Goal: Task Accomplishment & Management: Use online tool/utility

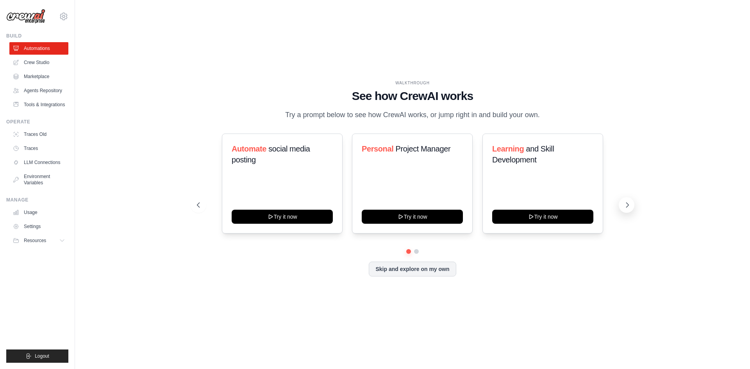
click at [632, 208] on button at bounding box center [626, 205] width 16 height 16
click at [25, 15] on img at bounding box center [25, 16] width 39 height 15
click at [26, 89] on link "Agents Repository" at bounding box center [39, 90] width 59 height 12
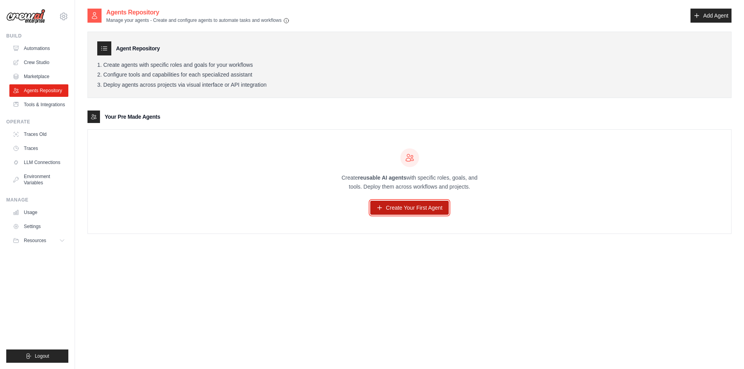
click at [408, 208] on link "Create Your First Agent" at bounding box center [409, 208] width 78 height 14
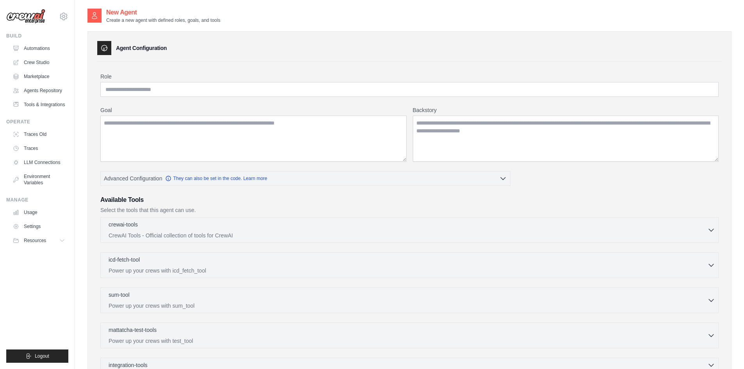
click at [24, 20] on img at bounding box center [25, 16] width 39 height 15
click at [24, 16] on img at bounding box center [25, 16] width 39 height 15
click at [52, 104] on link "Tools & Integrations" at bounding box center [39, 104] width 59 height 12
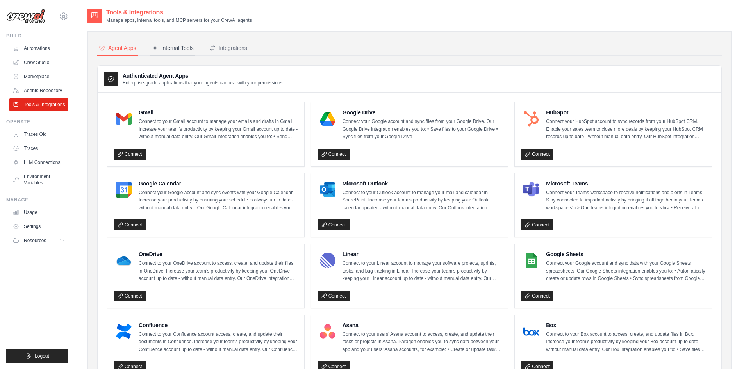
click at [178, 51] on div "Internal Tools" at bounding box center [173, 48] width 42 height 8
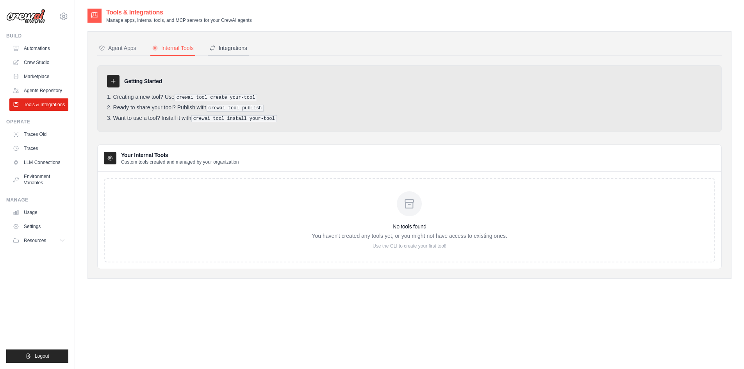
click at [232, 45] on div "Integrations" at bounding box center [228, 48] width 38 height 8
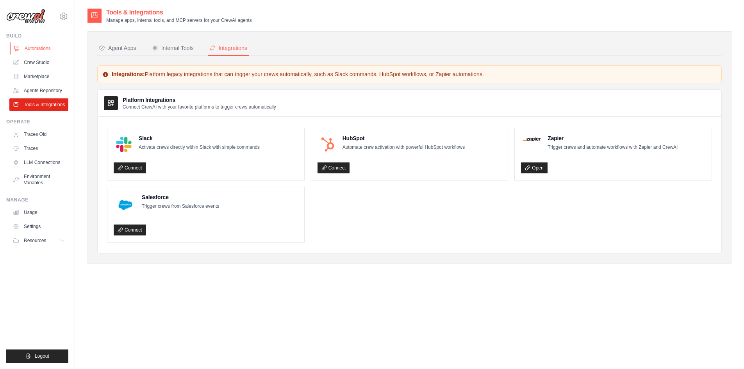
click at [18, 50] on icon at bounding box center [17, 48] width 6 height 6
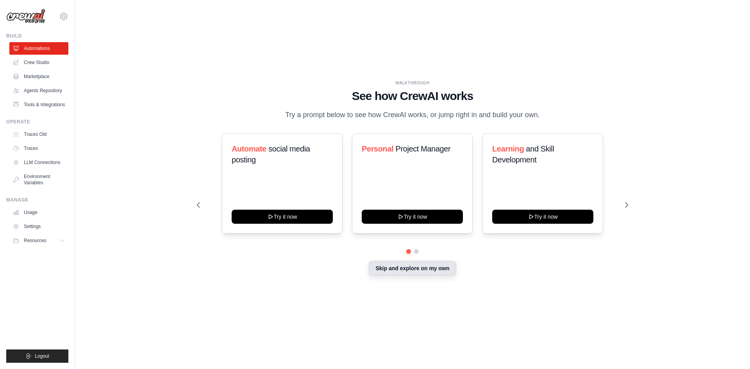
click at [422, 268] on button "Skip and explore on my own" at bounding box center [412, 268] width 87 height 15
click at [399, 268] on button "Skip and explore on my own" at bounding box center [412, 268] width 87 height 15
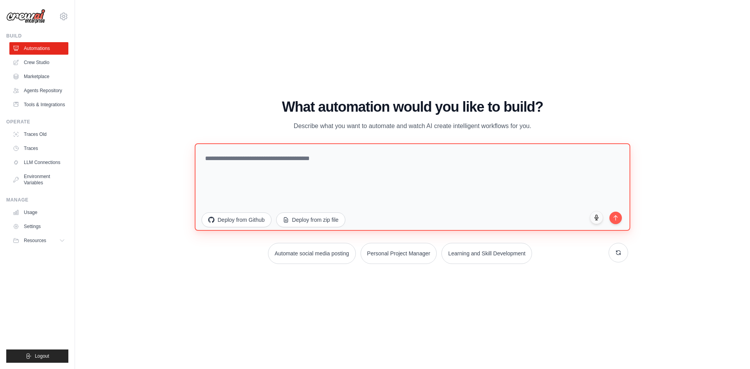
paste textarea "**********"
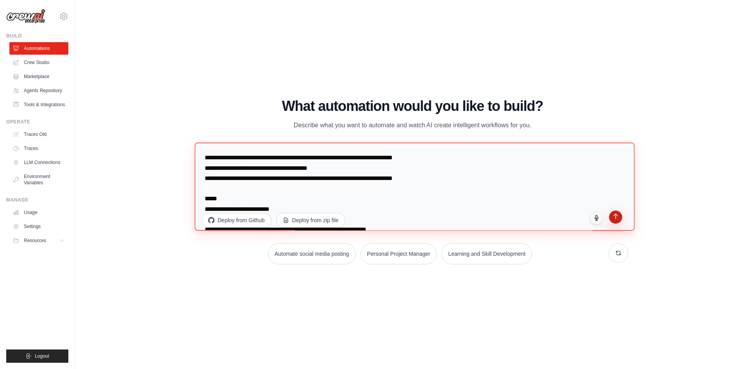
type textarea "**********"
click at [614, 220] on button "submit" at bounding box center [615, 216] width 13 height 13
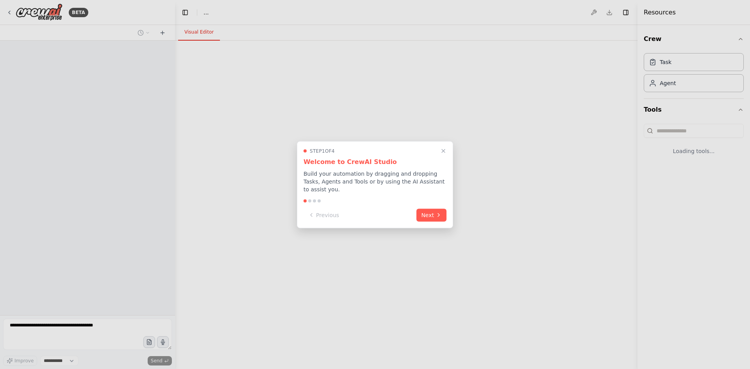
select select "****"
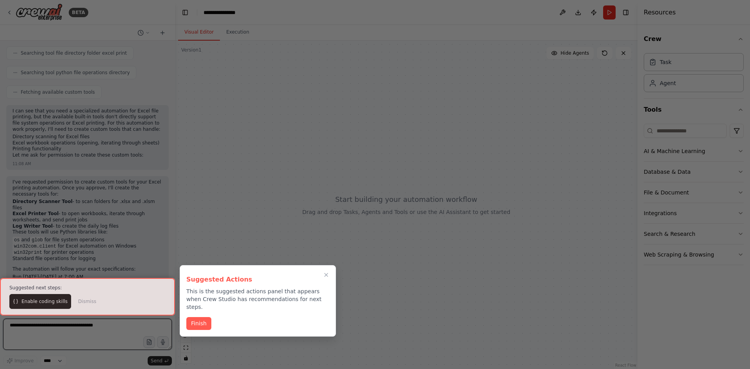
scroll to position [572, 0]
click at [197, 317] on button "Finish" at bounding box center [198, 322] width 25 height 13
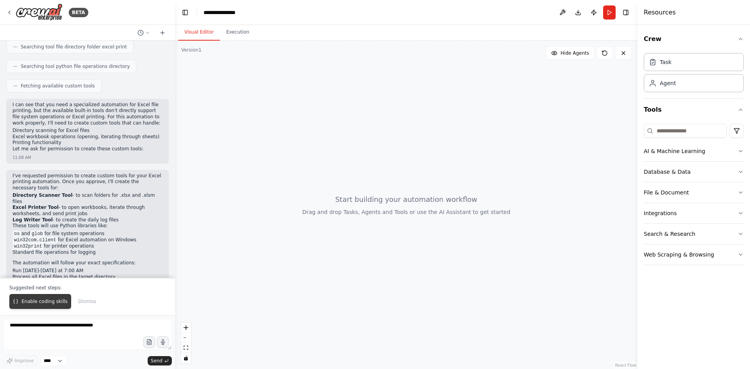
click at [43, 303] on span "Enable coding skills" at bounding box center [44, 301] width 46 height 6
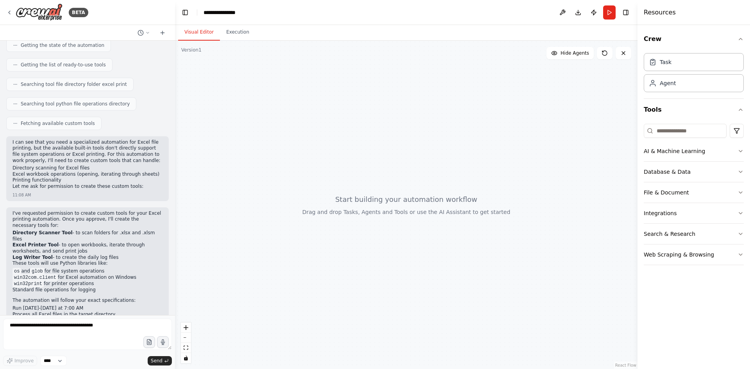
scroll to position [555, 0]
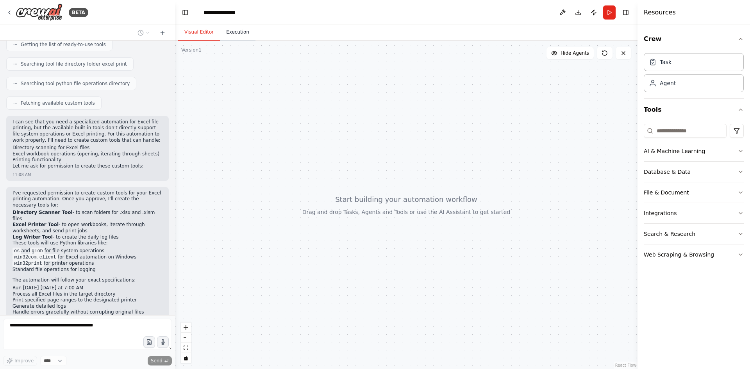
click at [232, 34] on button "Execution" at bounding box center [238, 32] width 36 height 16
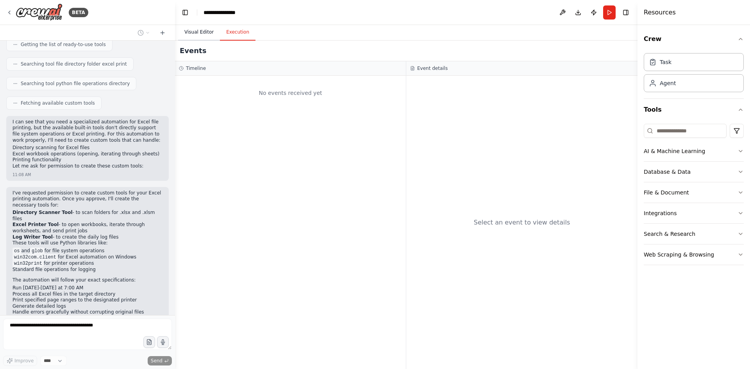
click at [198, 32] on button "Visual Editor" at bounding box center [199, 32] width 42 height 16
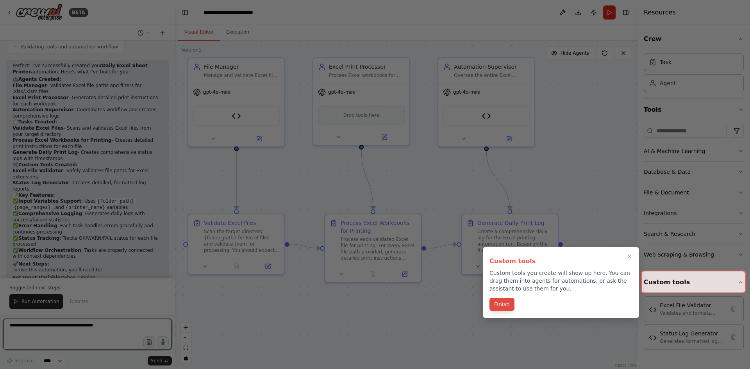
scroll to position [1793, 0]
click at [503, 307] on button "Finish" at bounding box center [501, 304] width 25 height 13
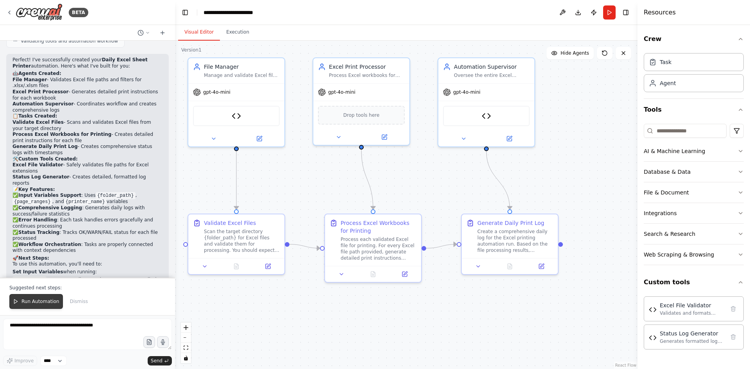
click at [43, 303] on span "Run Automation" at bounding box center [40, 301] width 38 height 6
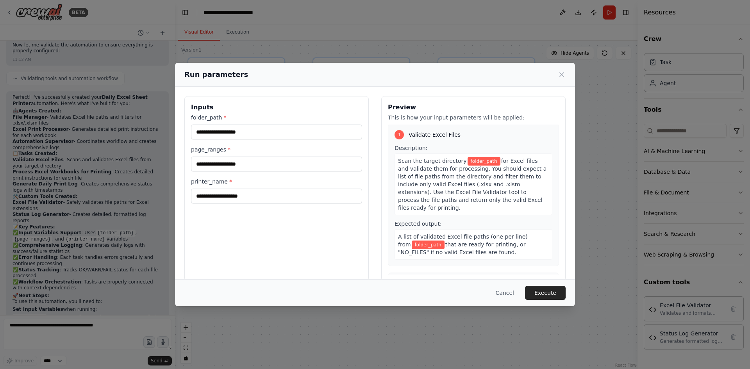
scroll to position [0, 0]
click at [513, 294] on button "Cancel" at bounding box center [504, 293] width 31 height 14
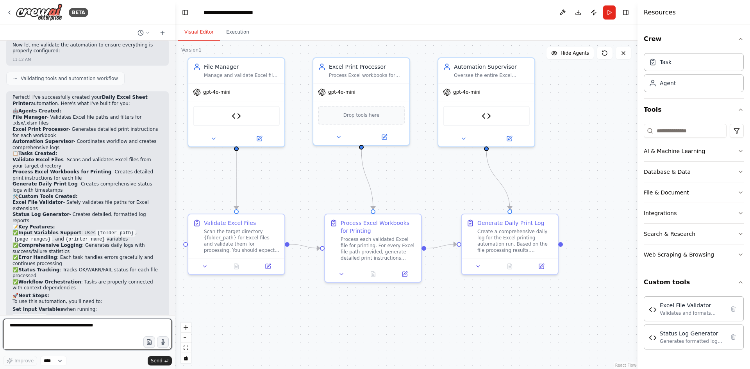
click at [95, 326] on textarea at bounding box center [87, 334] width 169 height 31
drag, startPoint x: 95, startPoint y: 326, endPoint x: 0, endPoint y: 324, distance: 94.9
click at [0, 324] on div "BETA ##########################################################################…" at bounding box center [87, 184] width 175 height 369
type textarea "**********"
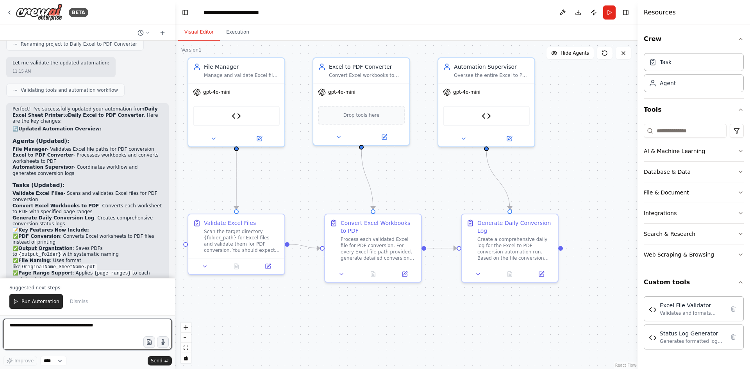
scroll to position [2502, 0]
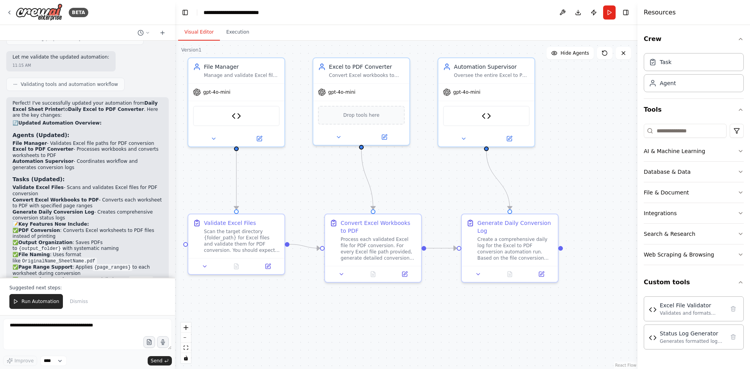
click at [322, 170] on div ".deletable-edge-delete-btn { width: 20px; height: 20px; border: 0px solid #ffff…" at bounding box center [406, 205] width 462 height 328
